Goal: Information Seeking & Learning: Learn about a topic

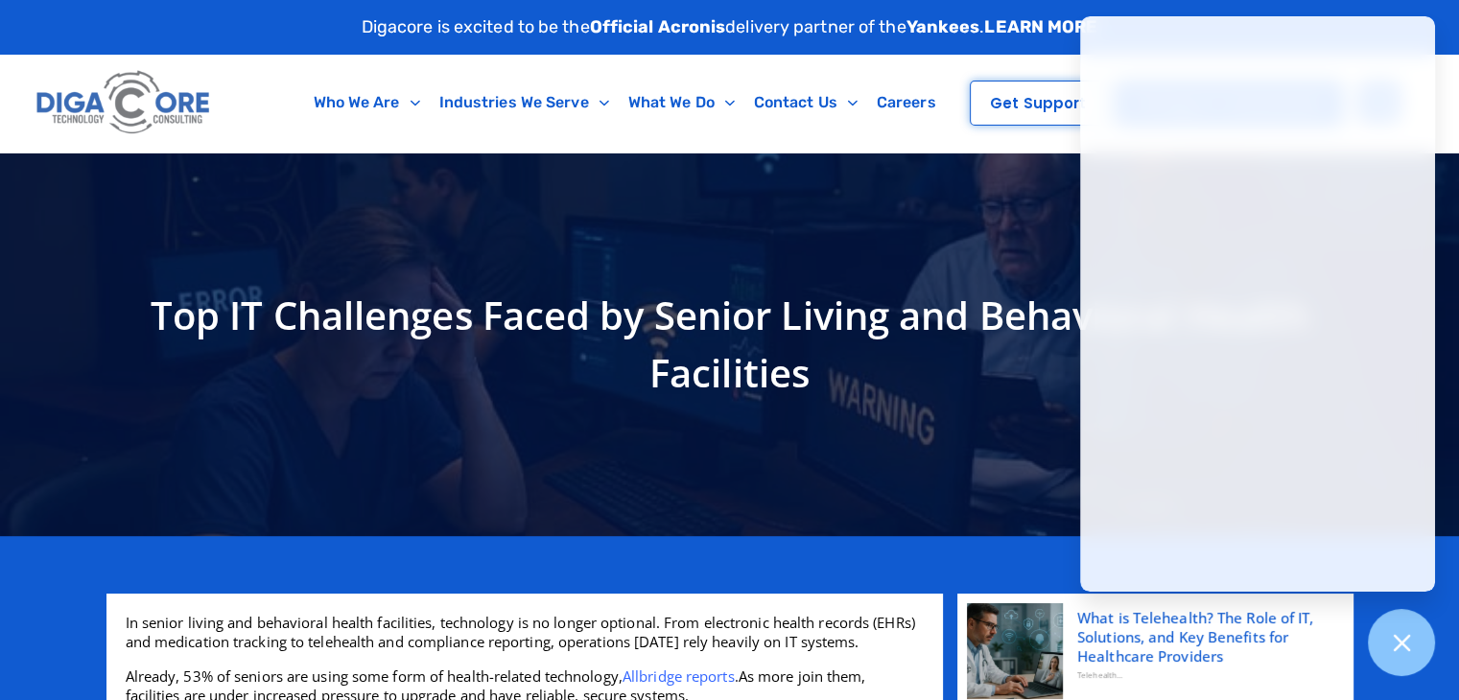
click at [610, 318] on h1 "Top IT Challenges Faced by Senior Living and Behavioral Health Facilities" at bounding box center [730, 344] width 1228 height 115
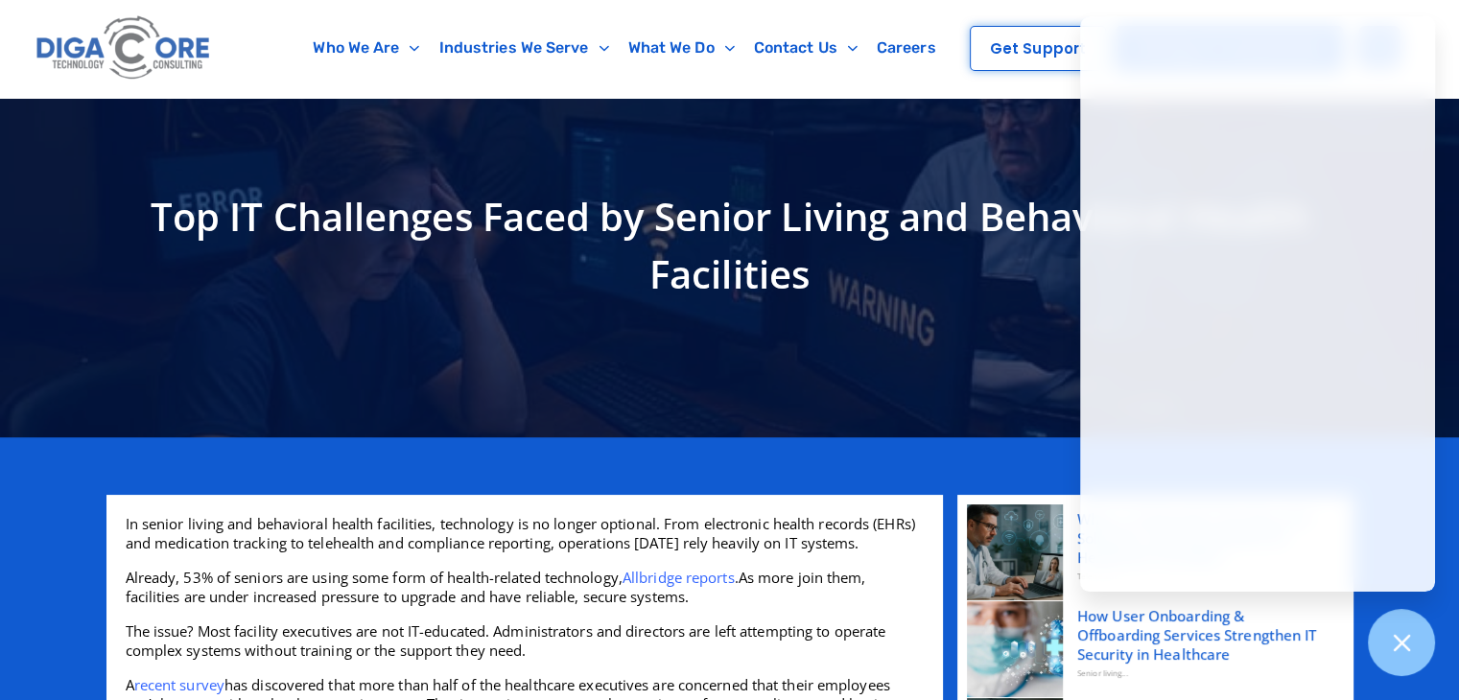
scroll to position [97, 0]
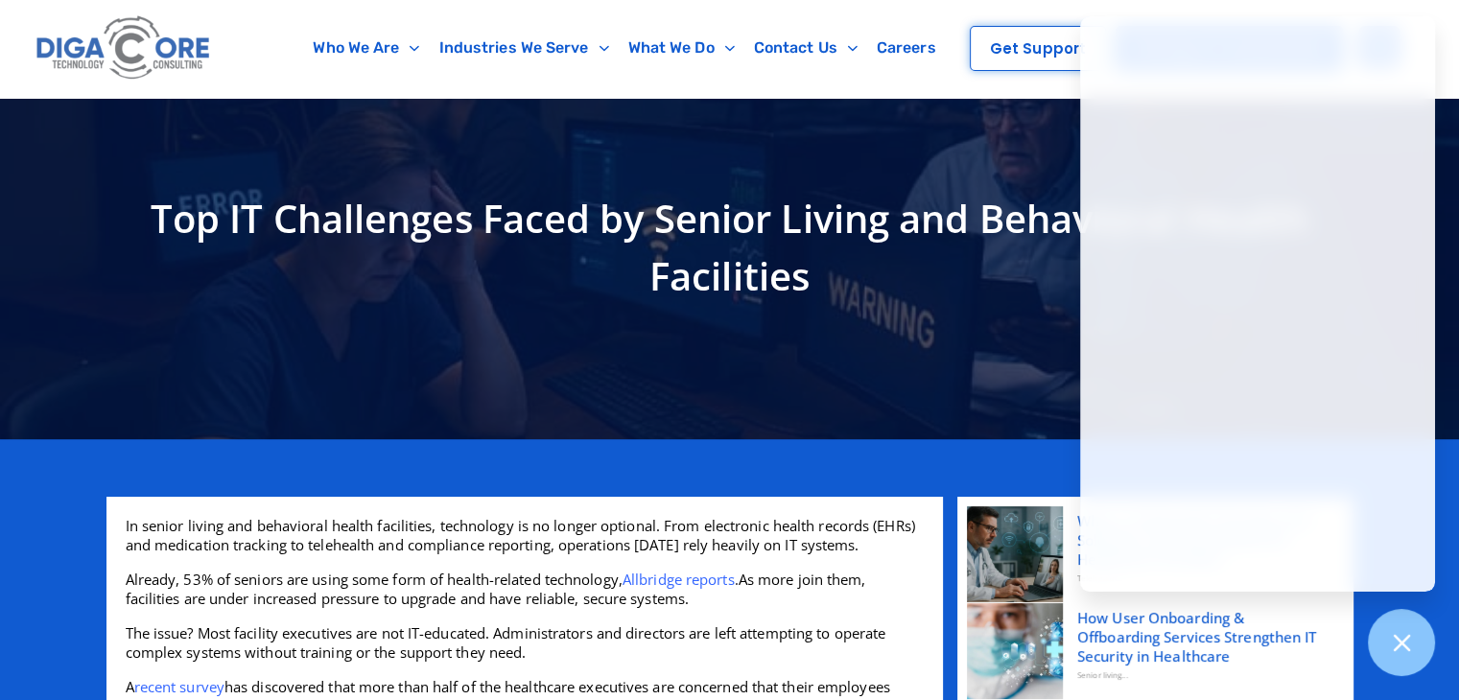
click at [293, 190] on h1 "Top IT Challenges Faced by Senior Living and Behavioral Health Facilities" at bounding box center [730, 247] width 1228 height 115
click at [295, 211] on h1 "Top IT Challenges Faced by Senior Living and Behavioral Health Facilities" at bounding box center [730, 247] width 1228 height 115
drag, startPoint x: 296, startPoint y: 211, endPoint x: 311, endPoint y: 216, distance: 15.2
click at [297, 211] on h1 "Top IT Challenges Faced by Senior Living and Behavioral Health Facilities" at bounding box center [730, 247] width 1228 height 115
click at [317, 217] on h1 "Top IT Challenges Faced by Senior Living and Behavioral Health Facilities" at bounding box center [730, 247] width 1228 height 115
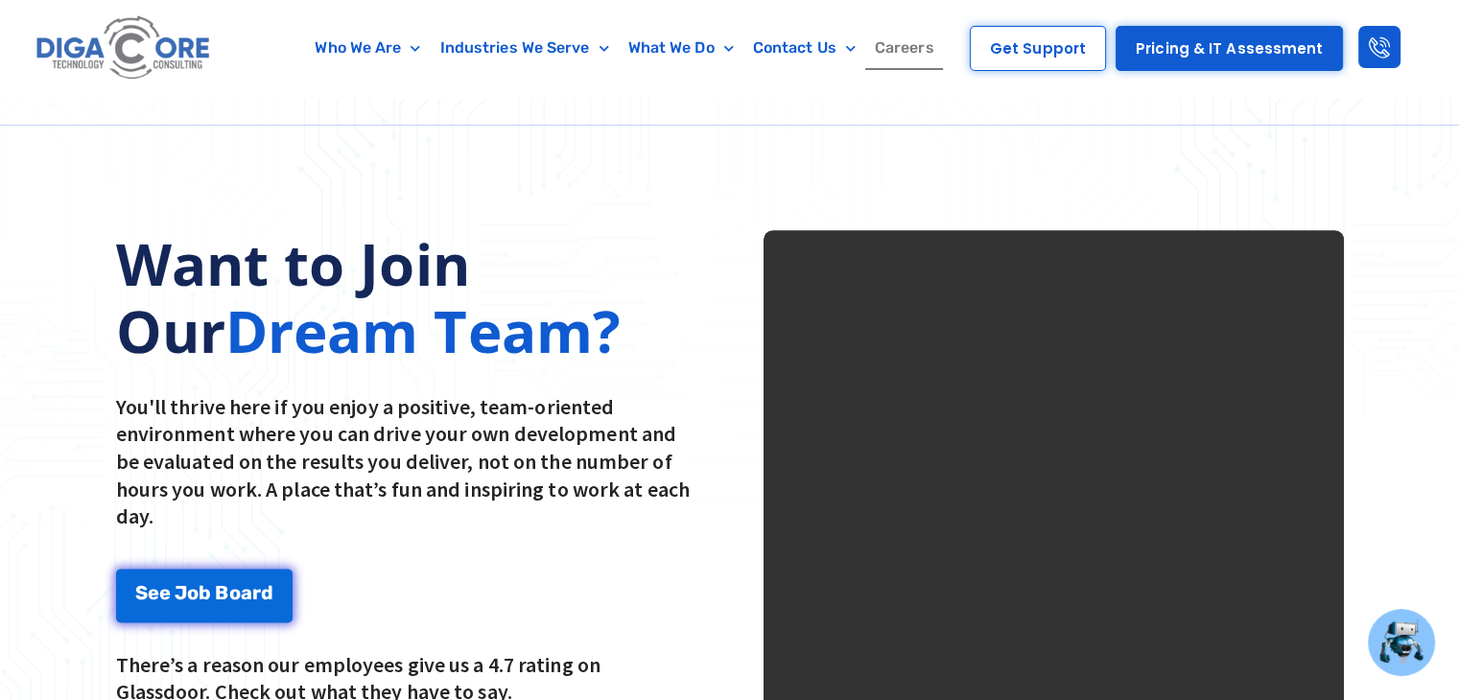
scroll to position [2207, 0]
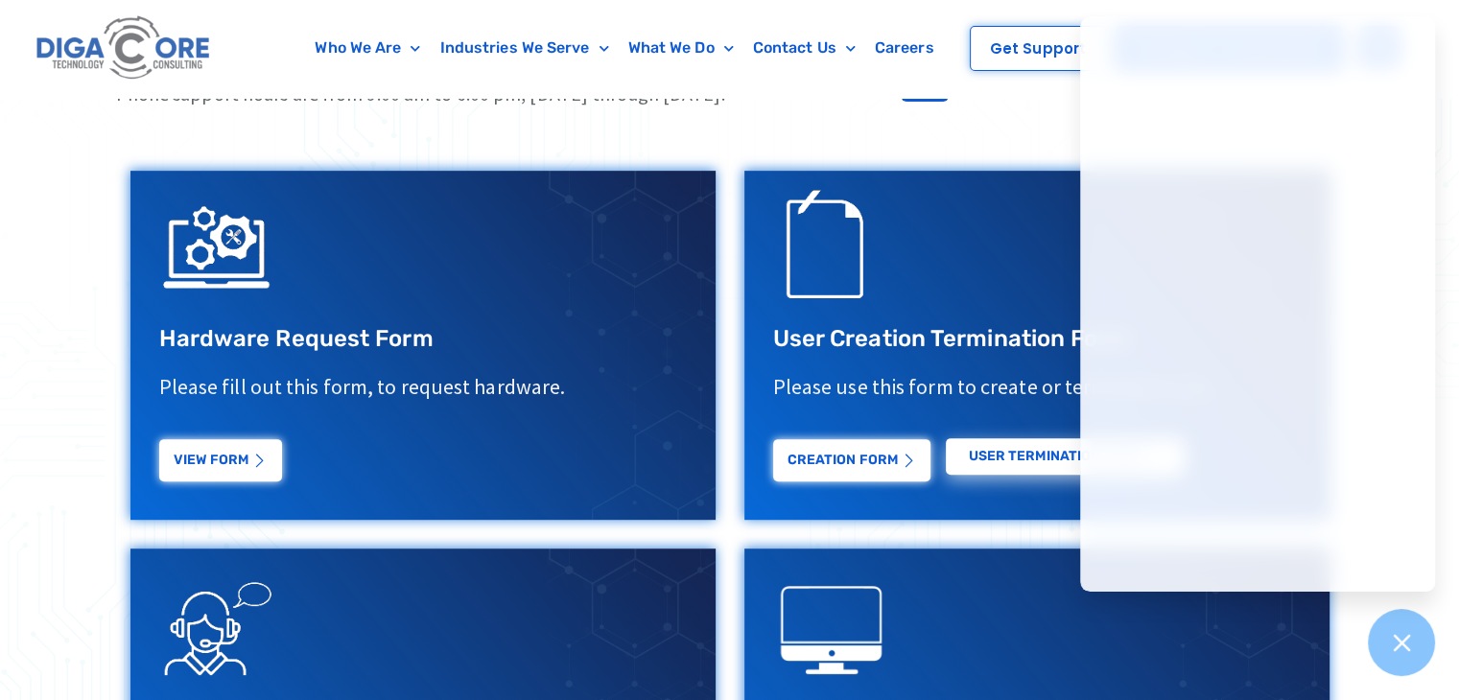
scroll to position [465, 0]
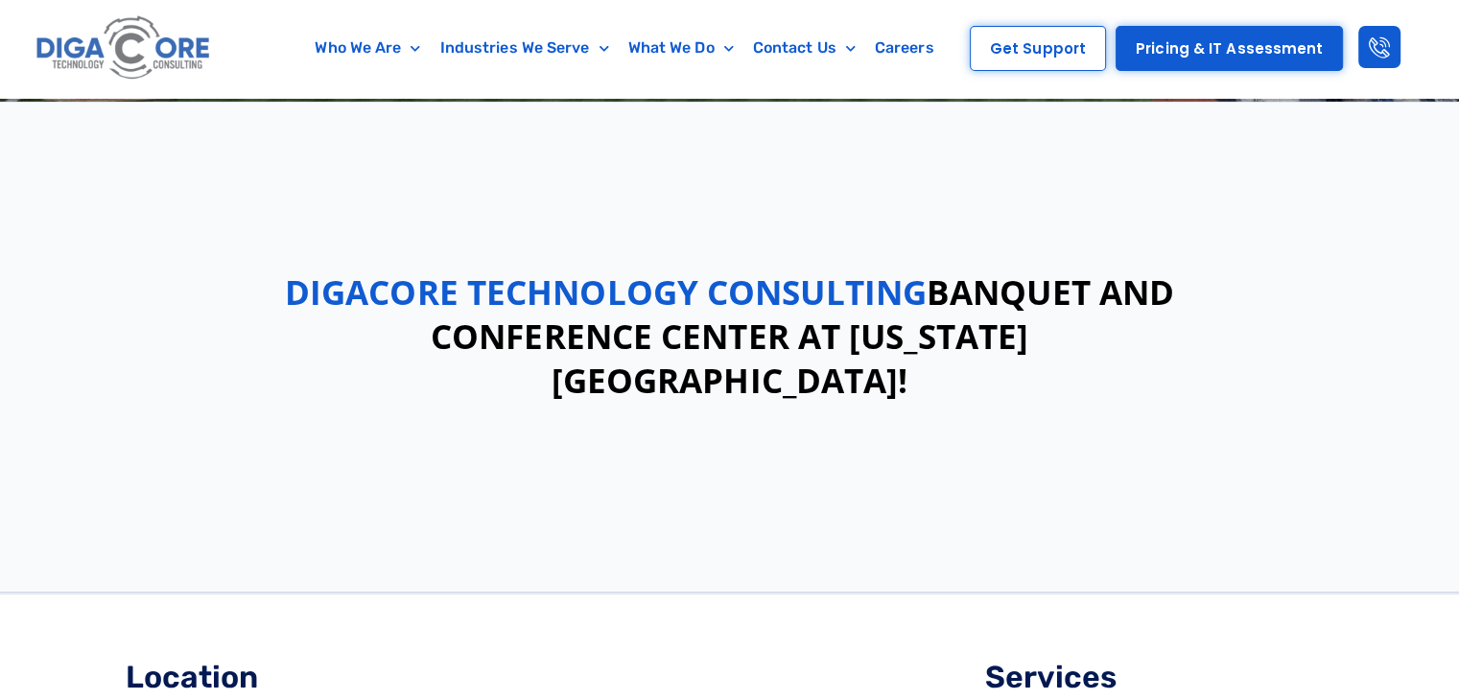
scroll to position [496, 0]
